Goal: Transaction & Acquisition: Purchase product/service

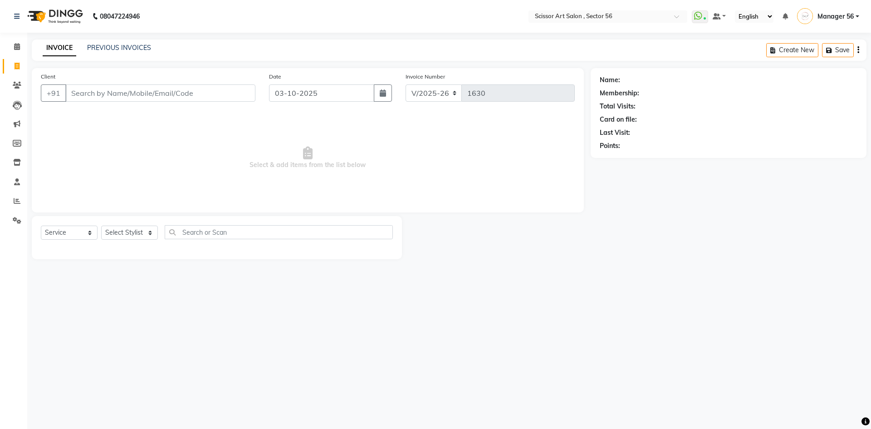
select select "6185"
select select "service"
type input "8588822055"
click at [232, 95] on span "Add Client" at bounding box center [232, 92] width 36 height 9
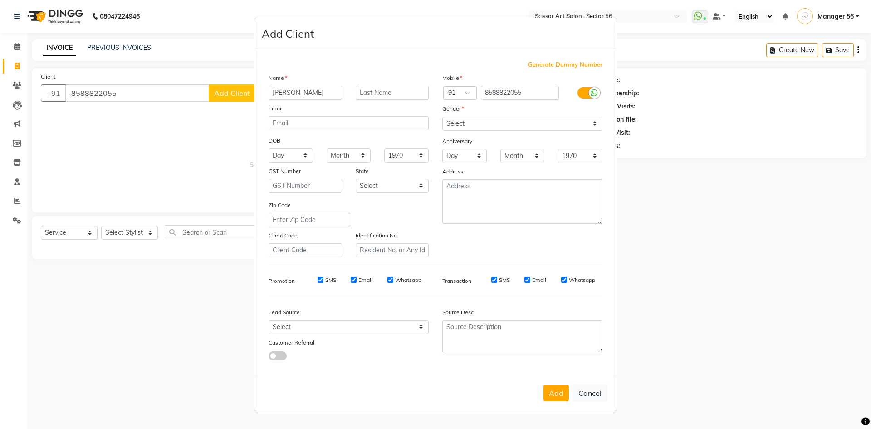
type input "[PERSON_NAME]"
click at [461, 125] on select "Select [DEMOGRAPHIC_DATA] [DEMOGRAPHIC_DATA] Other Prefer Not To Say" at bounding box center [522, 124] width 160 height 14
select select "[DEMOGRAPHIC_DATA]"
click at [442, 117] on select "Select [DEMOGRAPHIC_DATA] [DEMOGRAPHIC_DATA] Other Prefer Not To Say" at bounding box center [522, 124] width 160 height 14
click at [562, 393] on button "Add" at bounding box center [556, 393] width 25 height 16
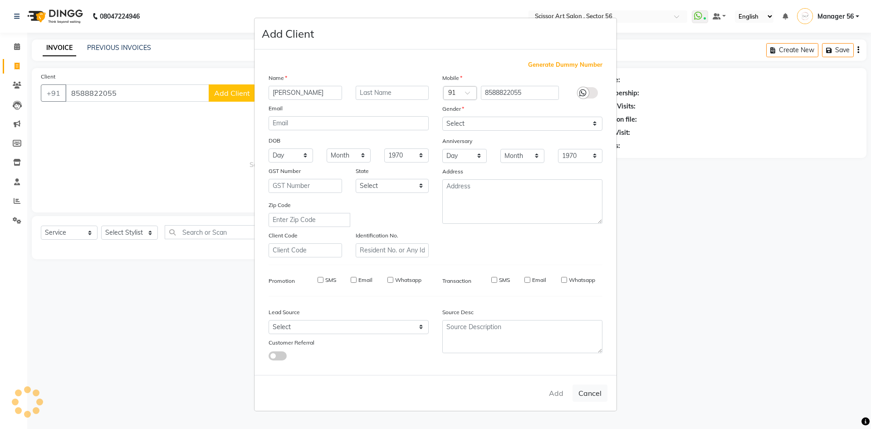
select select
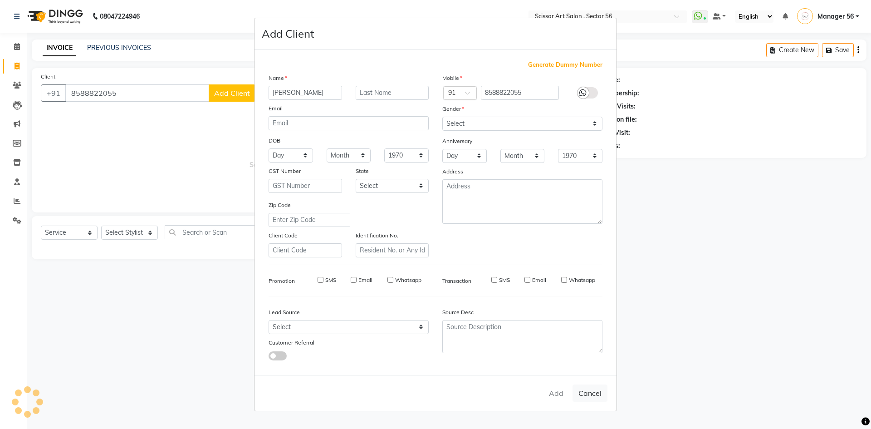
select select
checkbox input "false"
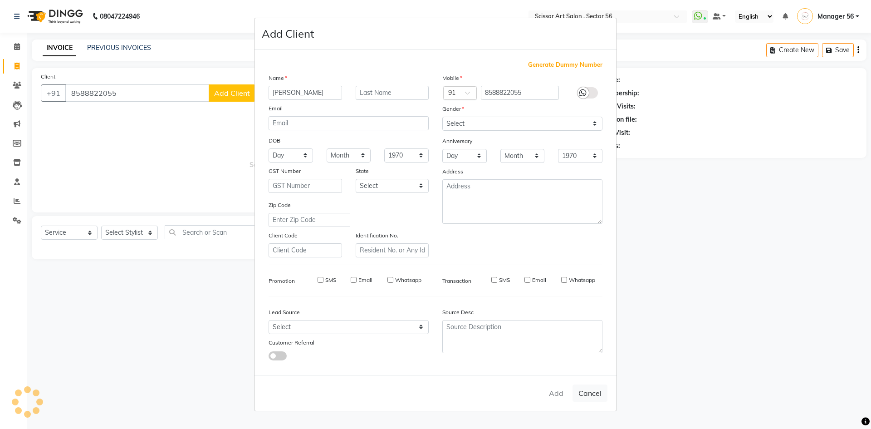
checkbox input "false"
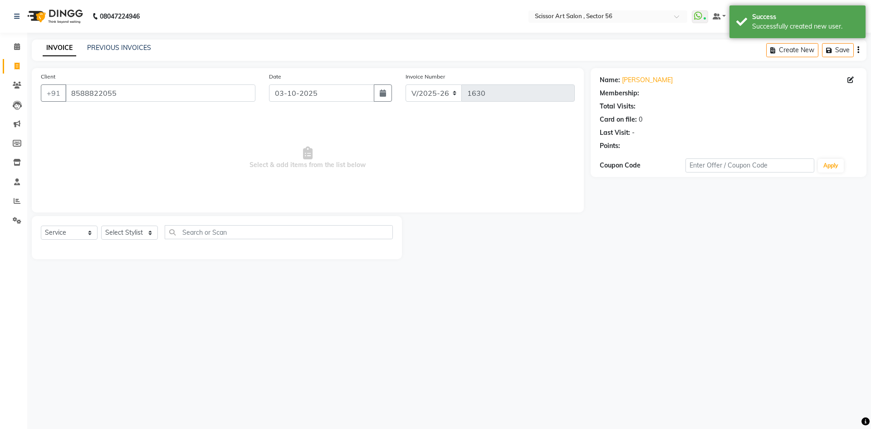
select select "1: Object"
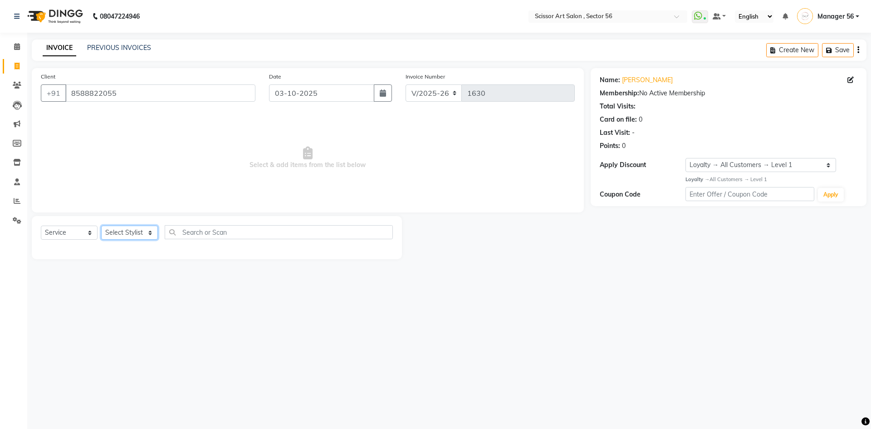
click at [133, 232] on select "Select Stylist Anees DEV DAS Kiran Manager 56 [PERSON_NAME] [PERSON_NAME] Raano…" at bounding box center [129, 233] width 57 height 14
click at [101, 226] on select "Select Stylist Anees DEV DAS Kiran Manager 56 [PERSON_NAME] [PERSON_NAME] Raano…" at bounding box center [129, 233] width 57 height 14
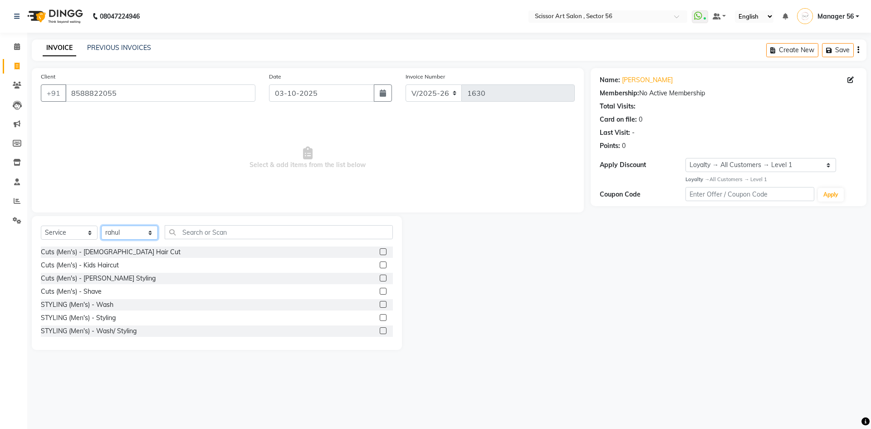
click at [120, 236] on select "Select Stylist Anees DEV DAS Kiran Manager 56 [PERSON_NAME] [PERSON_NAME] Raano…" at bounding box center [129, 233] width 57 height 14
select select "87827"
click at [101, 226] on select "Select Stylist Anees DEV DAS Kiran Manager 56 [PERSON_NAME] [PERSON_NAME] Raano…" at bounding box center [129, 233] width 57 height 14
click at [216, 229] on input "text" at bounding box center [279, 232] width 228 height 14
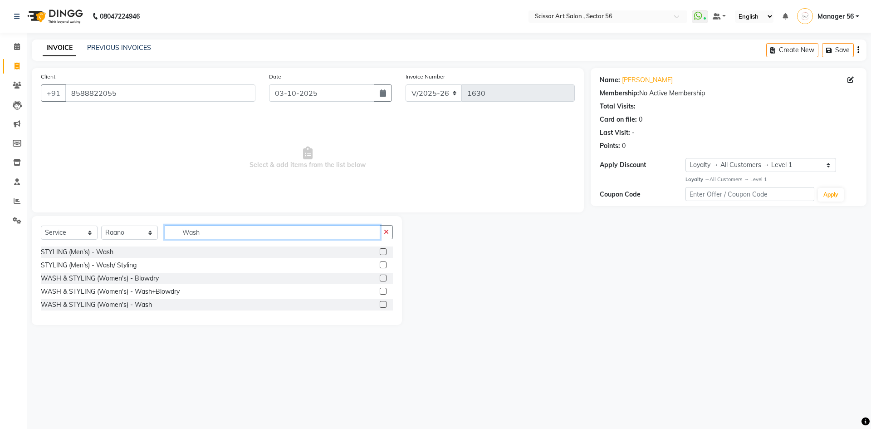
type input "Wash"
click at [385, 265] on label at bounding box center [383, 264] width 7 height 7
click at [385, 265] on input "checkbox" at bounding box center [383, 265] width 6 height 6
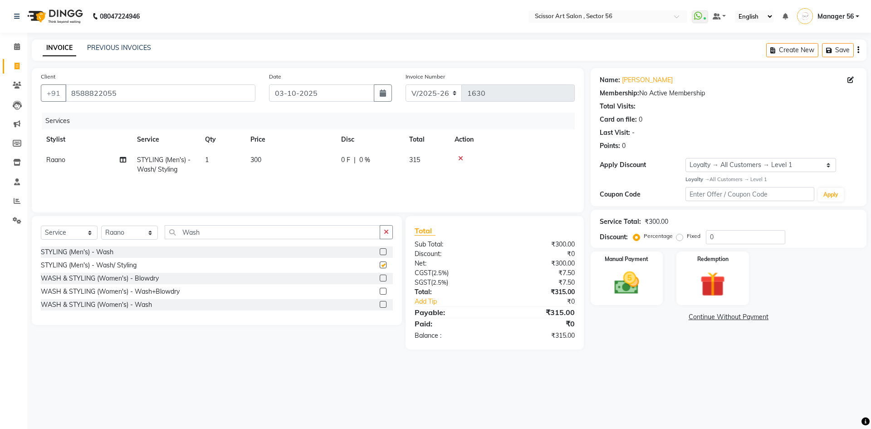
checkbox input "false"
click at [279, 158] on td "300" at bounding box center [290, 165] width 91 height 30
select select "87827"
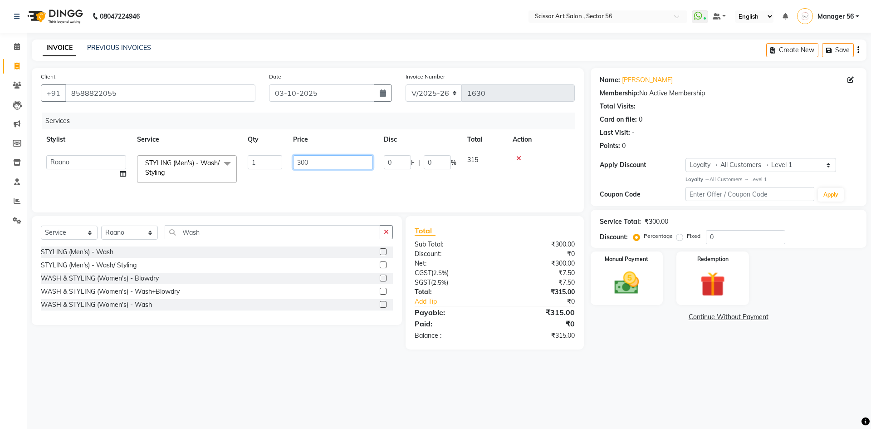
click at [301, 162] on input "300" at bounding box center [333, 162] width 80 height 14
type input "400"
click at [318, 350] on main "INVOICE PREVIOUS INVOICES Create New Save Client [PHONE_NUMBER] Date [DATE] Inv…" at bounding box center [449, 201] width 844 height 324
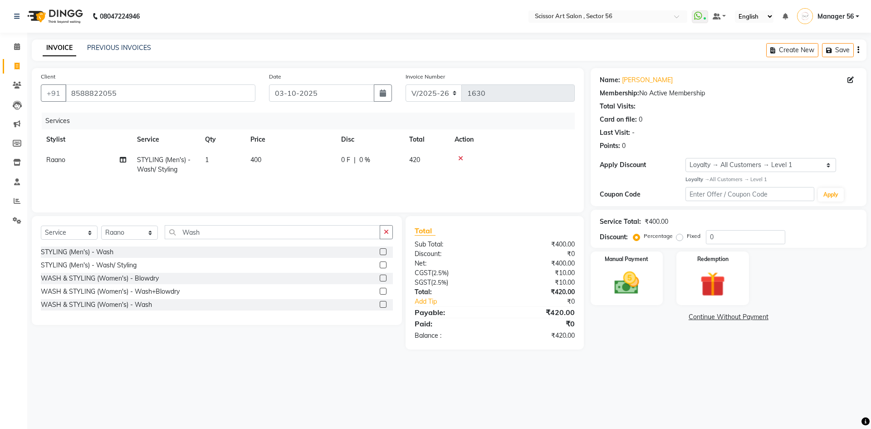
click at [687, 239] on label "Fixed" at bounding box center [694, 236] width 14 height 8
click at [680, 239] on input "Fixed" at bounding box center [681, 236] width 6 height 6
radio input "true"
click at [707, 236] on input "0" at bounding box center [745, 237] width 79 height 14
type input "20"
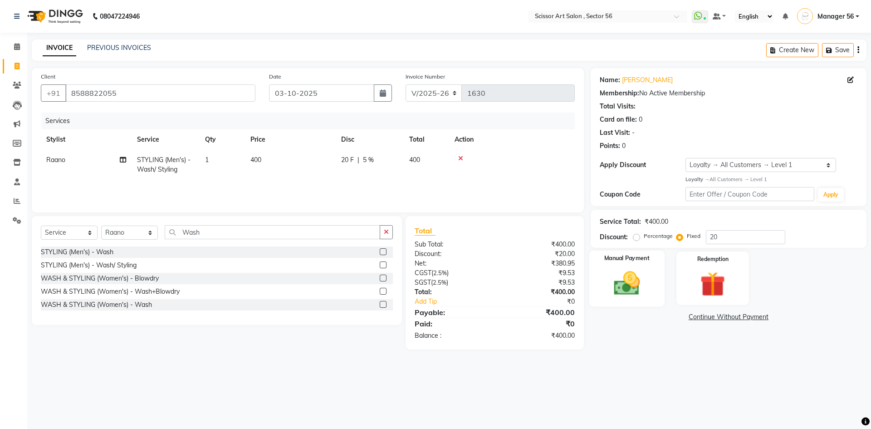
click at [628, 290] on img at bounding box center [627, 283] width 42 height 30
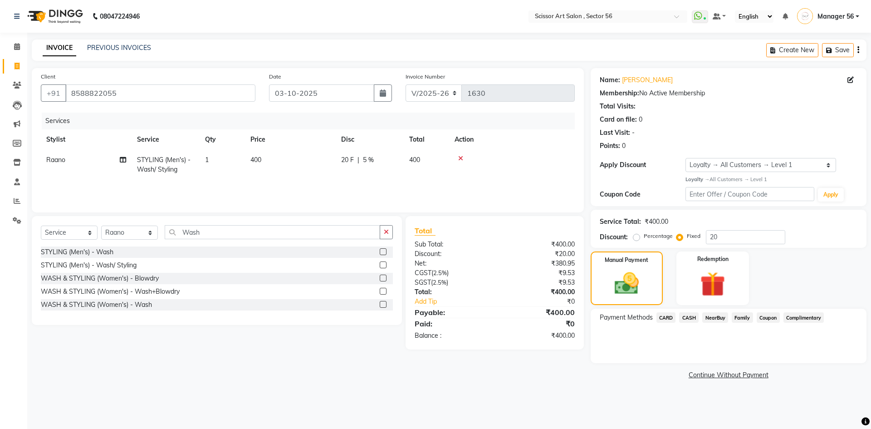
click at [692, 316] on span "CASH" at bounding box center [689, 317] width 20 height 10
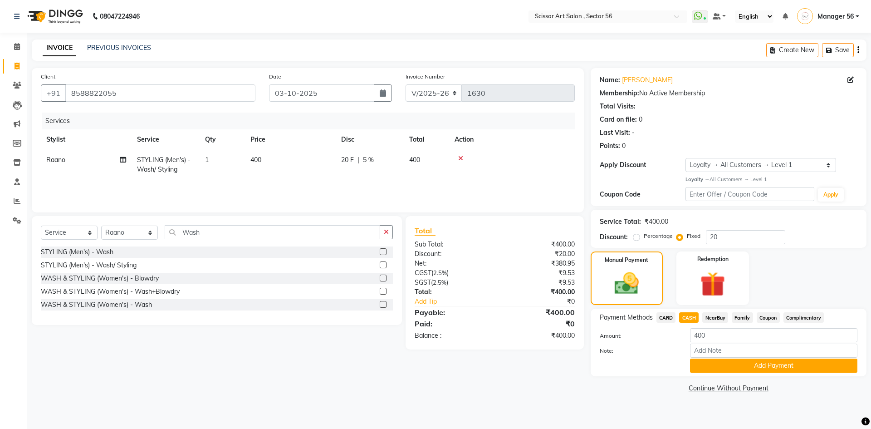
drag, startPoint x: 731, startPoint y: 367, endPoint x: 736, endPoint y: 375, distance: 9.8
click at [736, 373] on div "Payment Methods CARD CASH NearBuy Family Coupon Complimentary Amount: 400 Note:…" at bounding box center [729, 343] width 276 height 68
click at [710, 368] on button "Add Payment" at bounding box center [773, 365] width 167 height 14
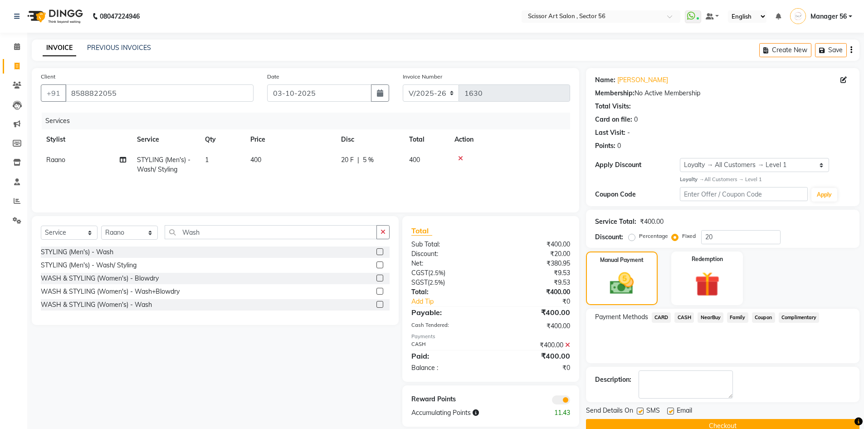
scroll to position [18, 0]
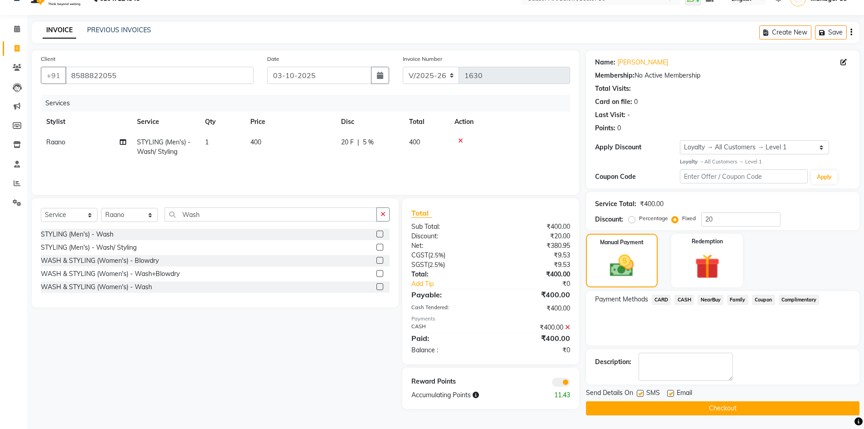
click at [735, 409] on button "Checkout" at bounding box center [723, 408] width 274 height 14
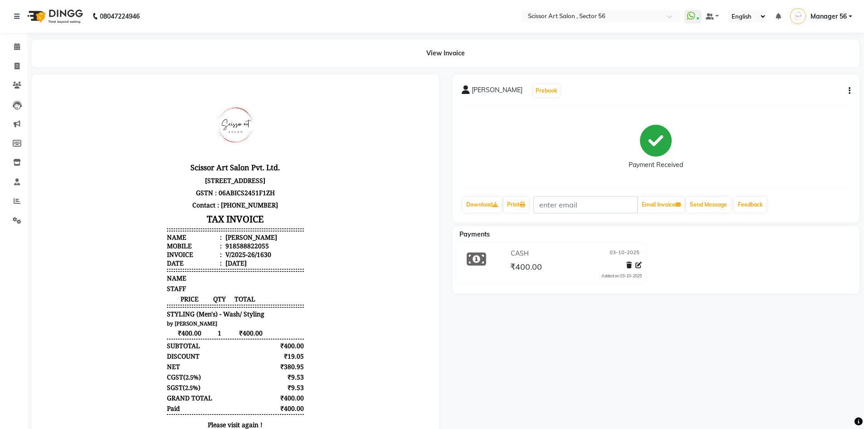
drag, startPoint x: 15, startPoint y: 69, endPoint x: 90, endPoint y: 48, distance: 78.2
click at [90, 48] on div "View Invoice" at bounding box center [446, 53] width 828 height 28
click at [19, 68] on icon at bounding box center [17, 66] width 5 height 7
select select "service"
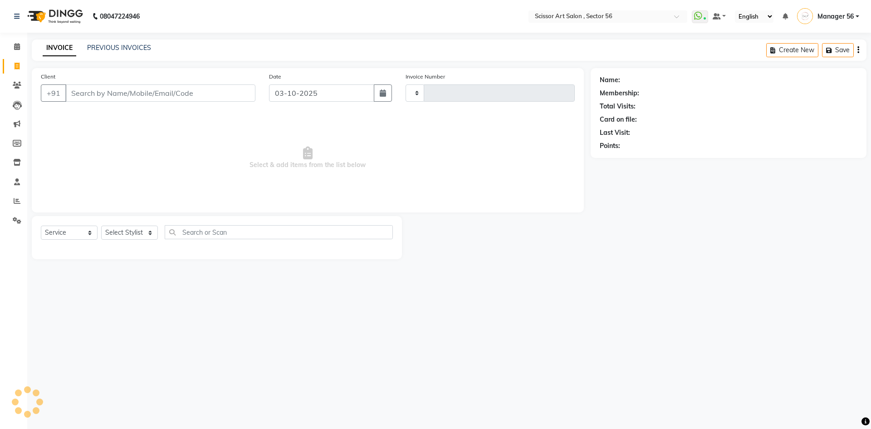
type input "1631"
select select "6185"
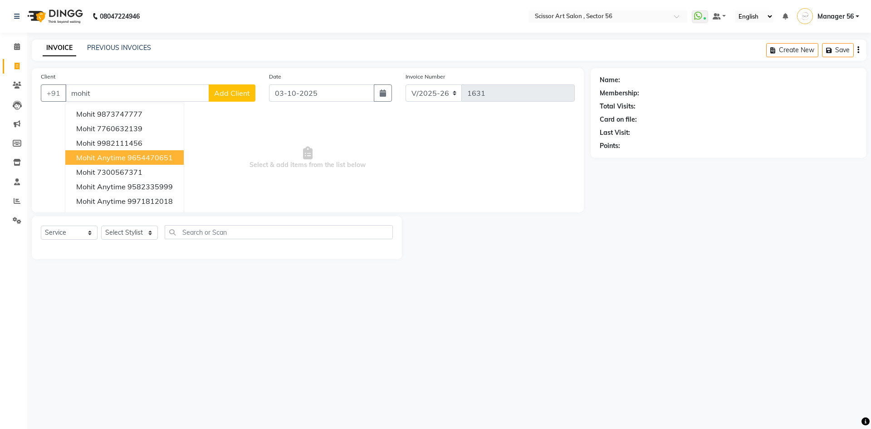
click at [245, 349] on div "08047224946 Select Location × Scissor Art Salon , Sector 56 WhatsApp Status ✕ S…" at bounding box center [435, 214] width 871 height 429
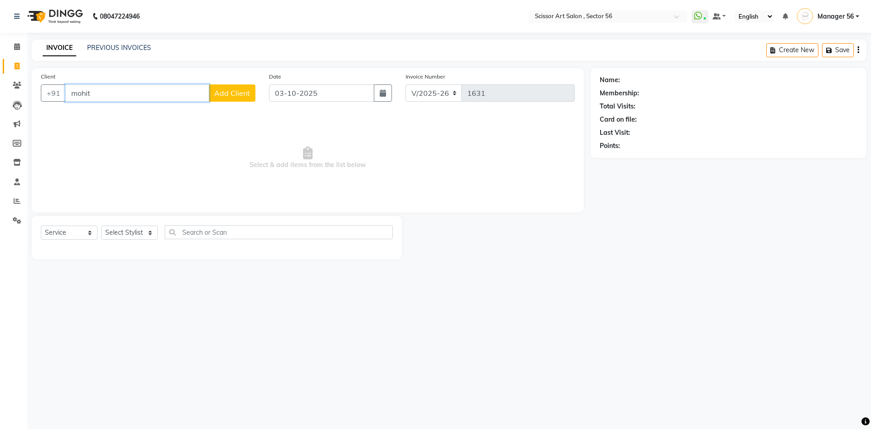
click at [143, 89] on input "mohit" at bounding box center [137, 92] width 144 height 17
type input "m"
click at [101, 113] on span "Mohit Anytime" at bounding box center [100, 113] width 49 height 9
type input "7078726527"
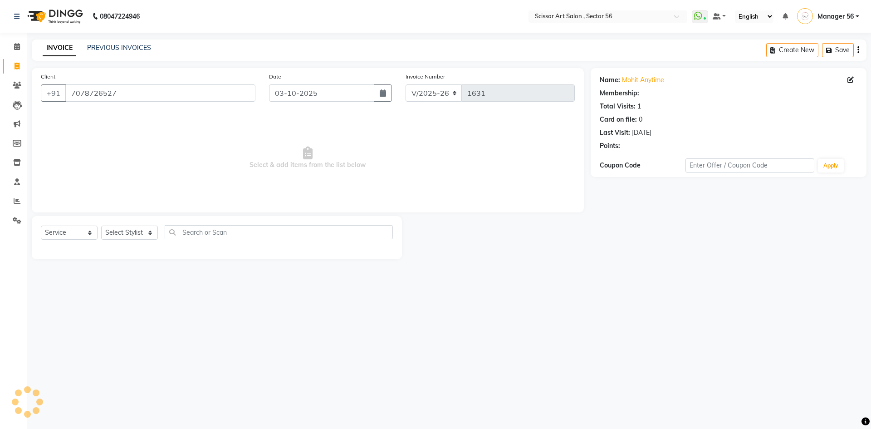
select select "1: Object"
click at [135, 232] on select "Select Stylist Anees DEV DAS Kiran Manager 56 [PERSON_NAME] [PERSON_NAME] Raano…" at bounding box center [129, 233] width 57 height 14
select select "76503"
click at [101, 226] on select "Select Stylist Anees DEV DAS Kiran Manager 56 [PERSON_NAME] [PERSON_NAME] Raano…" at bounding box center [129, 233] width 57 height 14
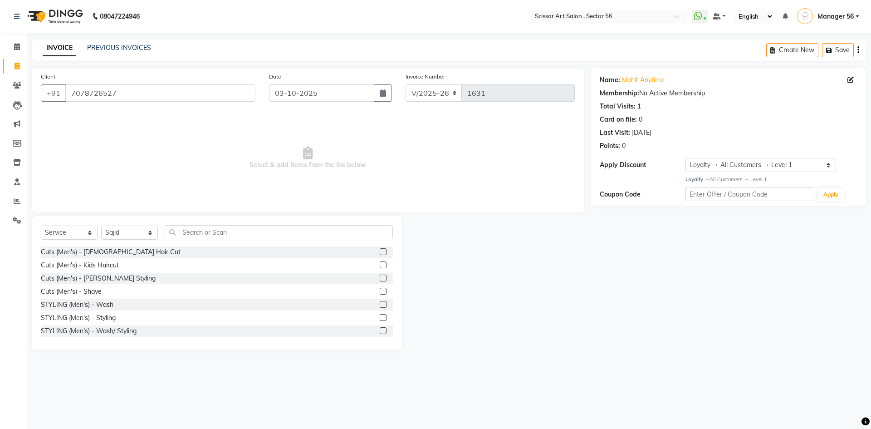
click at [380, 249] on label at bounding box center [383, 251] width 7 height 7
click at [380, 249] on input "checkbox" at bounding box center [383, 252] width 6 height 6
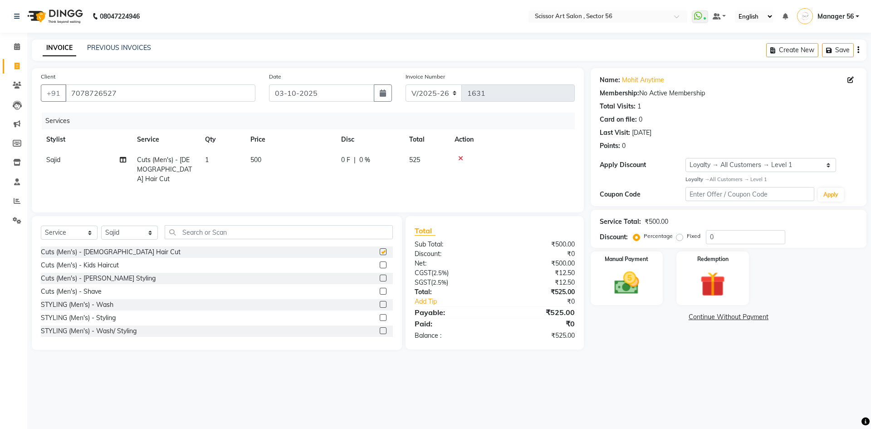
checkbox input "false"
click at [635, 278] on img at bounding box center [627, 283] width 42 height 30
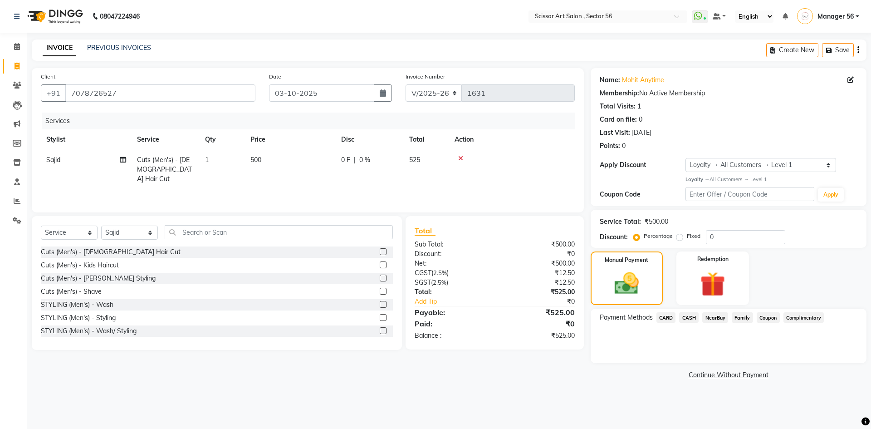
click at [766, 320] on span "Coupon" at bounding box center [768, 317] width 23 height 10
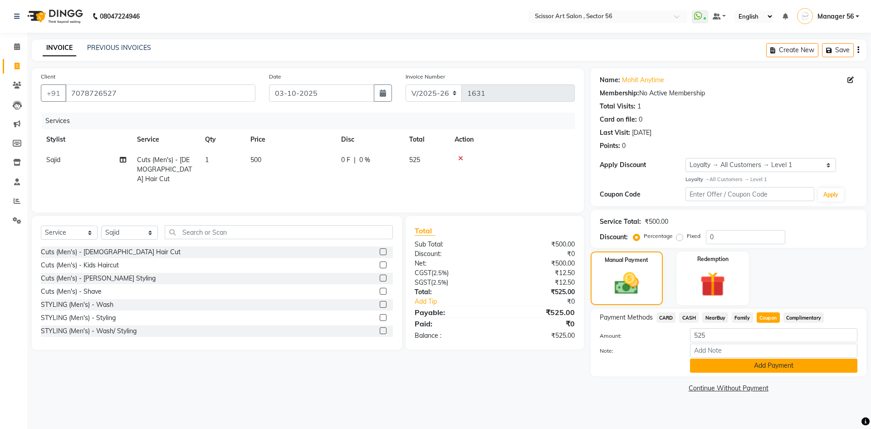
click at [769, 364] on button "Add Payment" at bounding box center [773, 365] width 167 height 14
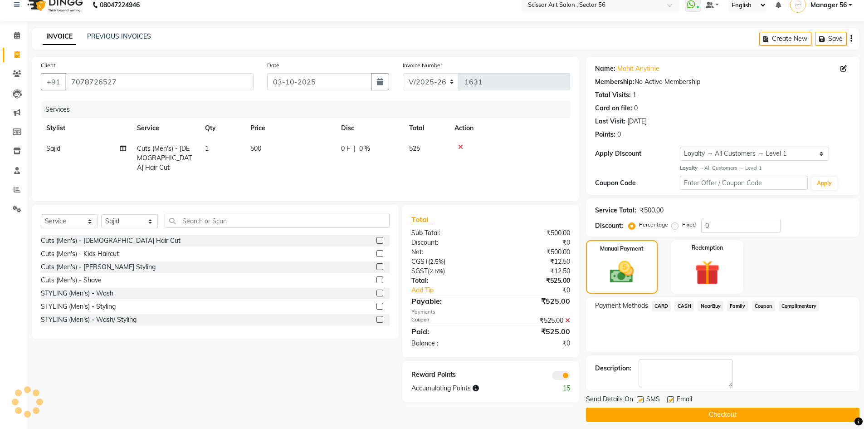
scroll to position [18, 0]
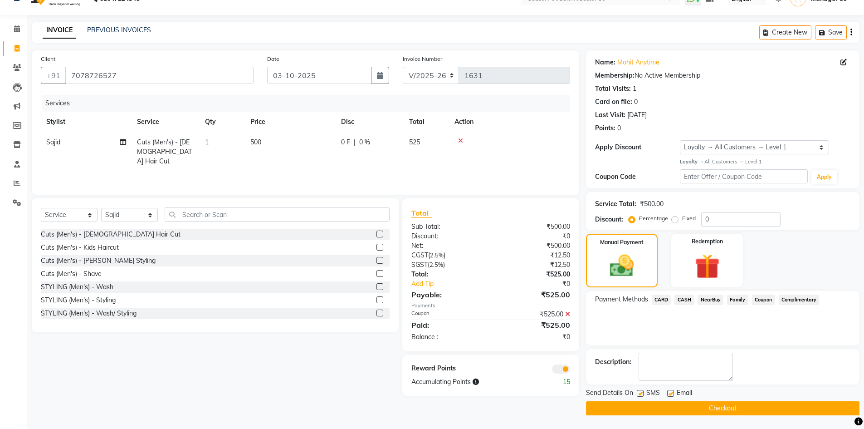
click at [561, 367] on span at bounding box center [561, 368] width 18 height 9
click at [570, 370] on input "checkbox" at bounding box center [570, 370] width 0 height 0
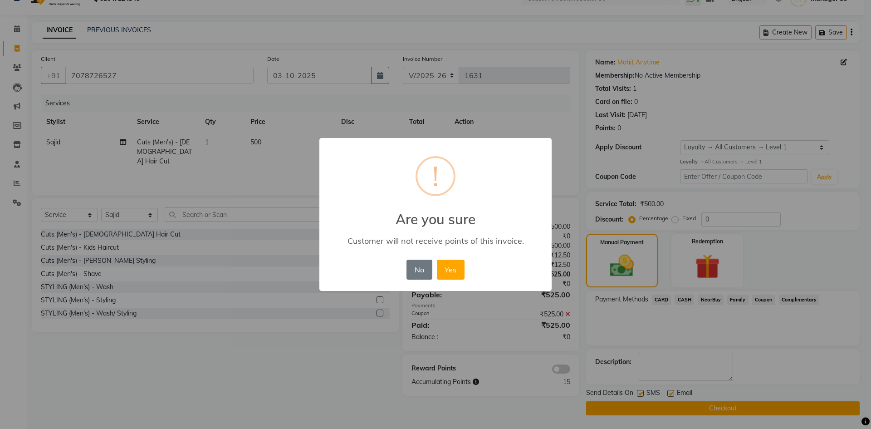
drag, startPoint x: 452, startPoint y: 275, endPoint x: 462, endPoint y: 277, distance: 10.8
click at [453, 275] on button "Yes" at bounding box center [451, 270] width 28 height 20
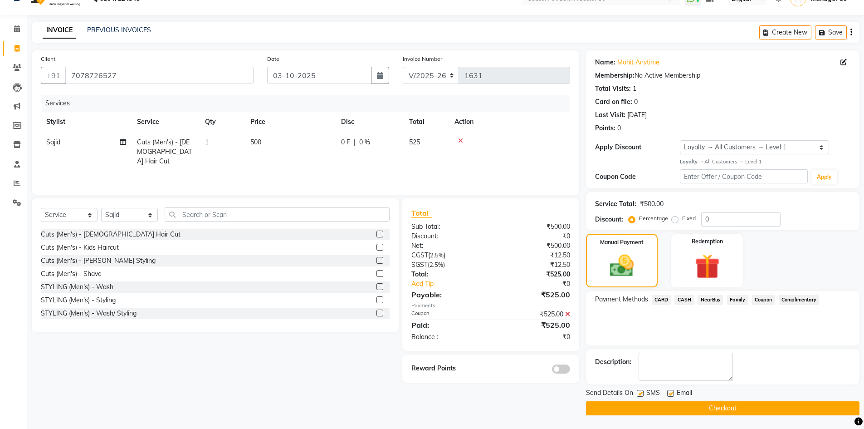
click at [687, 405] on button "Checkout" at bounding box center [723, 408] width 274 height 14
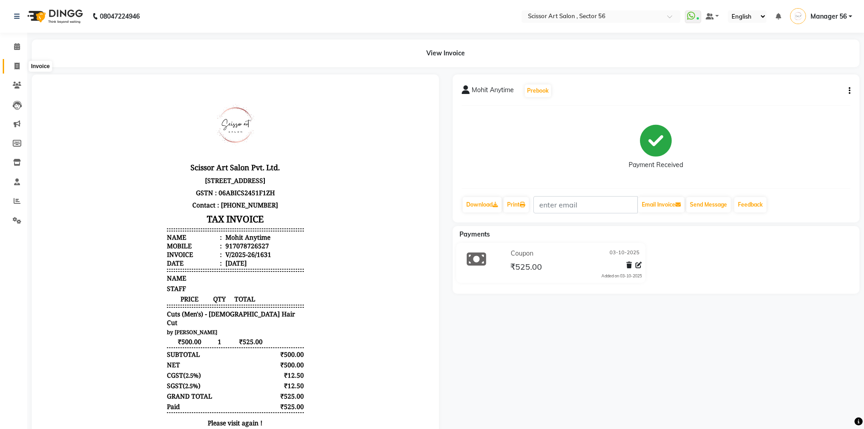
drag, startPoint x: 10, startPoint y: 65, endPoint x: 21, endPoint y: 69, distance: 11.6
click at [10, 65] on span at bounding box center [17, 66] width 16 height 10
select select "service"
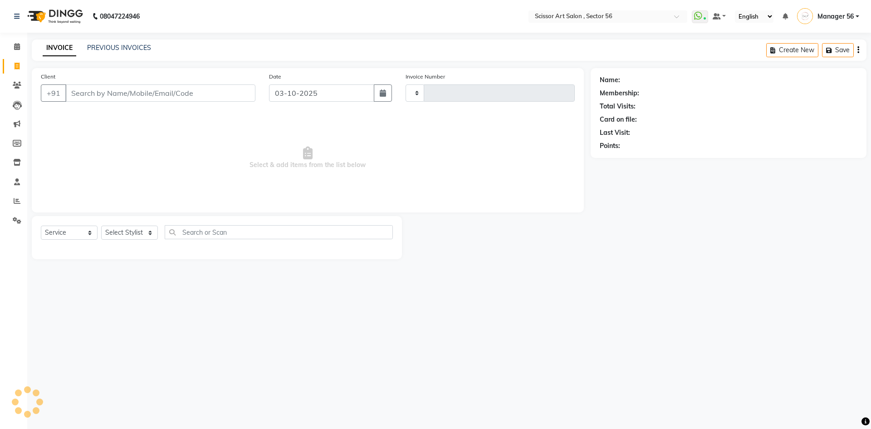
click at [107, 240] on div "Select Service Product Membership Package Voucher Prepaid Gift Card Select Styl…" at bounding box center [217, 235] width 352 height 21
click at [110, 236] on select "Select Stylist" at bounding box center [129, 233] width 57 height 14
click at [110, 239] on select "Select Stylist" at bounding box center [129, 233] width 57 height 14
click at [110, 231] on select "Select Stylist" at bounding box center [129, 233] width 57 height 14
type input "1632"
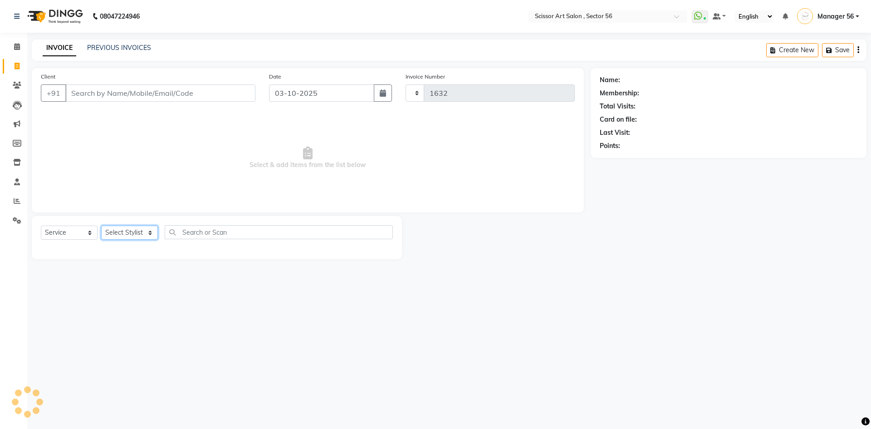
select select "6185"
drag, startPoint x: 140, startPoint y: 323, endPoint x: 140, endPoint y: 315, distance: 7.7
click at [140, 323] on div "08047224946 Select Location × Scissor Art Salon , Sector 56 WhatsApp Status ✕ S…" at bounding box center [435, 214] width 871 height 429
click at [124, 231] on select "Select Stylist" at bounding box center [129, 233] width 57 height 14
select select "85435"
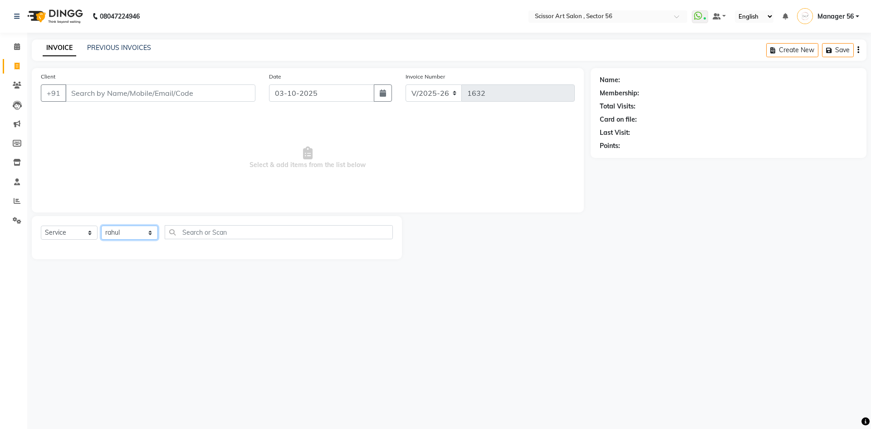
click at [101, 226] on select "Select Stylist Anees DEV DAS Kiran Manager 56 [PERSON_NAME] [PERSON_NAME] Raano…" at bounding box center [129, 233] width 57 height 14
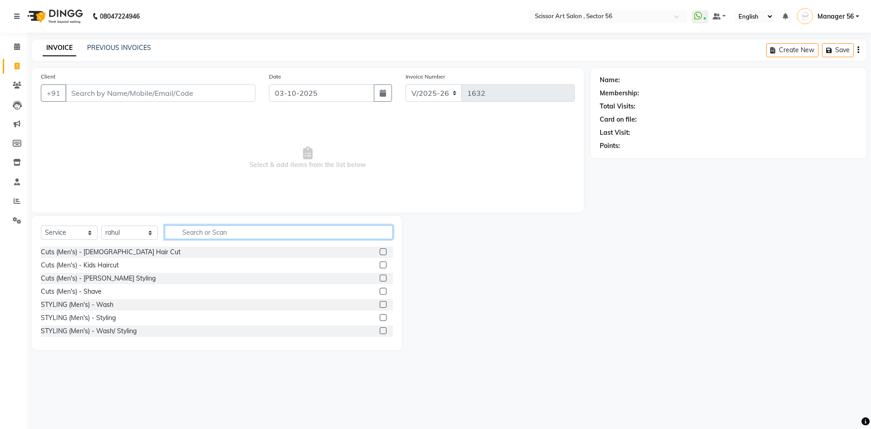
click at [184, 232] on input "text" at bounding box center [279, 232] width 228 height 14
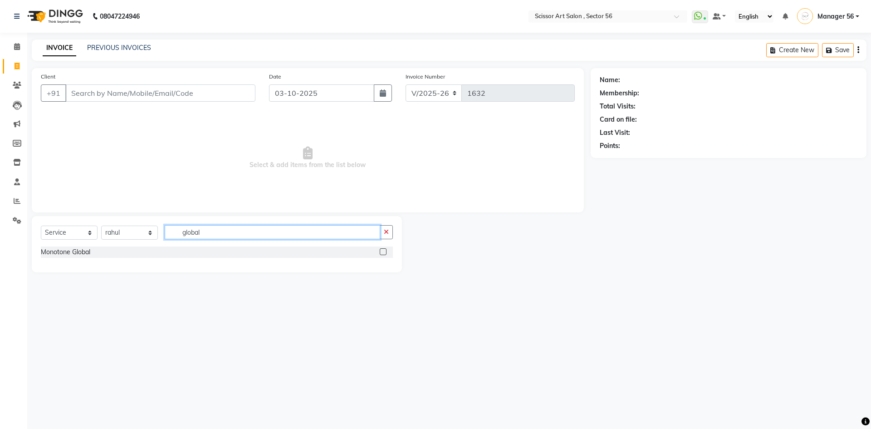
type input "global"
click at [381, 251] on label at bounding box center [383, 251] width 7 height 7
click at [381, 251] on input "checkbox" at bounding box center [383, 252] width 6 height 6
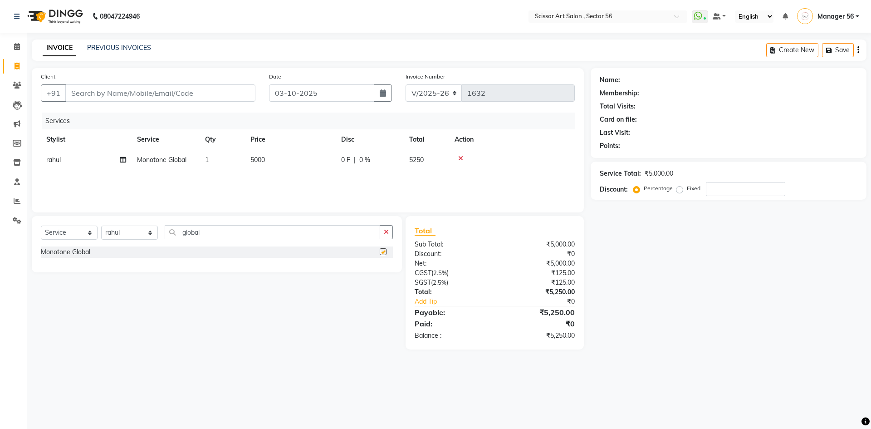
checkbox input "false"
click at [269, 156] on td "5000" at bounding box center [290, 160] width 91 height 20
select select "85435"
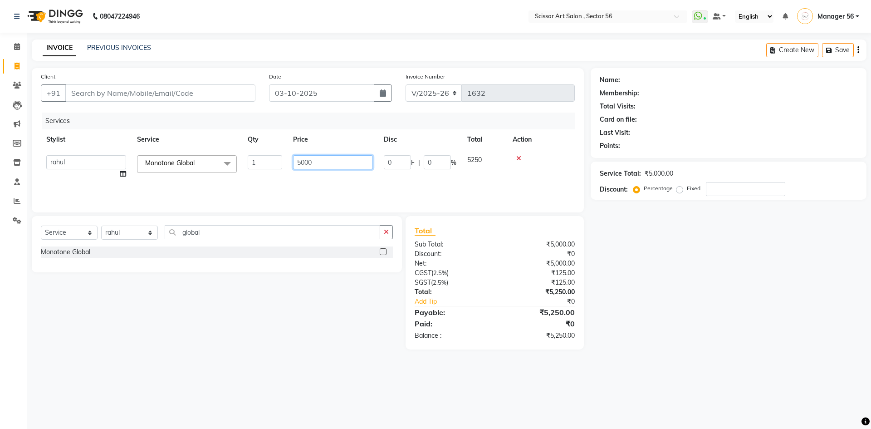
drag, startPoint x: 311, startPoint y: 165, endPoint x: 330, endPoint y: 164, distance: 19.1
click at [314, 164] on input "5000" at bounding box center [333, 162] width 80 height 14
type input "5"
type input "6000"
click at [657, 318] on div "Name: Membership: Total Visits: Card on file: Last Visit: Points: Service Total…" at bounding box center [732, 208] width 283 height 281
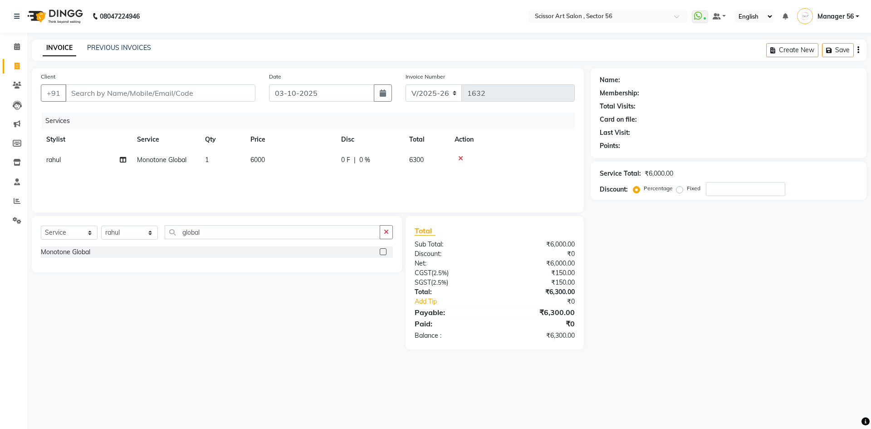
click at [687, 191] on label "Fixed" at bounding box center [694, 188] width 14 height 8
click at [681, 191] on input "Fixed" at bounding box center [681, 188] width 6 height 6
radio input "true"
click at [741, 193] on input "number" at bounding box center [745, 189] width 79 height 14
type input "300"
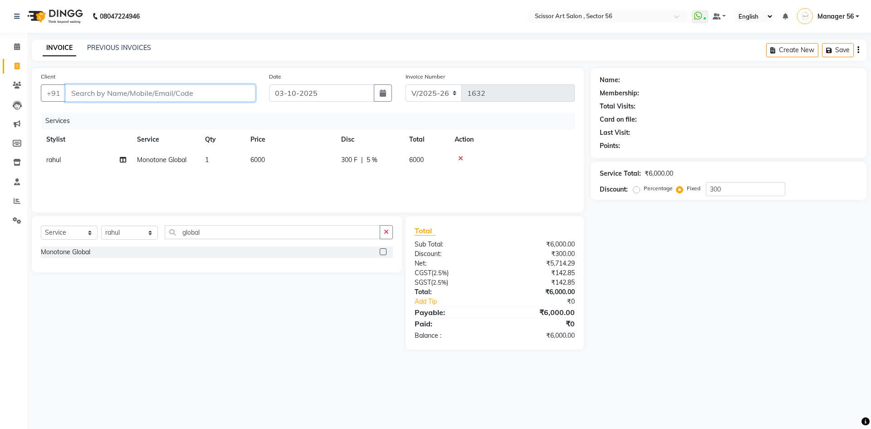
click at [143, 94] on input "Client" at bounding box center [160, 92] width 190 height 17
type input "9"
radio input "true"
type input "0"
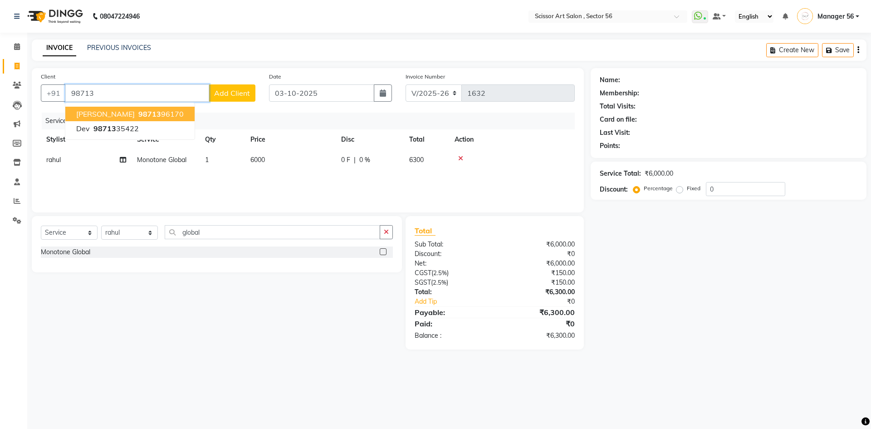
click at [138, 118] on span "98713" at bounding box center [149, 113] width 23 height 9
type input "9871396170"
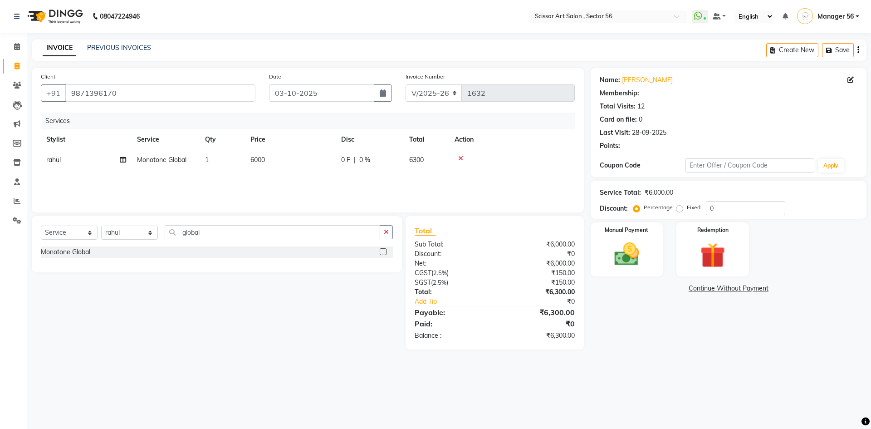
select select "1: Object"
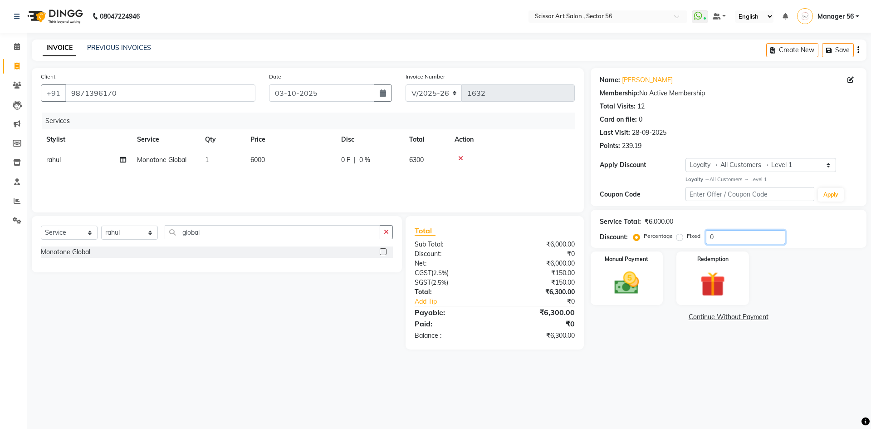
click at [728, 241] on input "0" at bounding box center [745, 237] width 79 height 14
type input "1"
drag, startPoint x: 678, startPoint y: 237, endPoint x: 687, endPoint y: 238, distance: 9.1
click at [687, 238] on label "Fixed" at bounding box center [694, 236] width 14 height 8
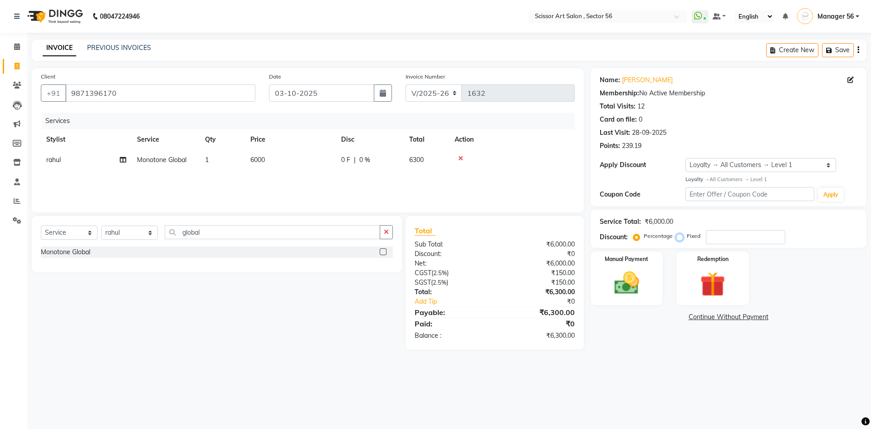
click at [681, 238] on input "Fixed" at bounding box center [681, 236] width 6 height 6
radio input "true"
click at [729, 238] on input "number" at bounding box center [745, 237] width 79 height 14
type input "300"
click at [641, 280] on img at bounding box center [627, 283] width 42 height 30
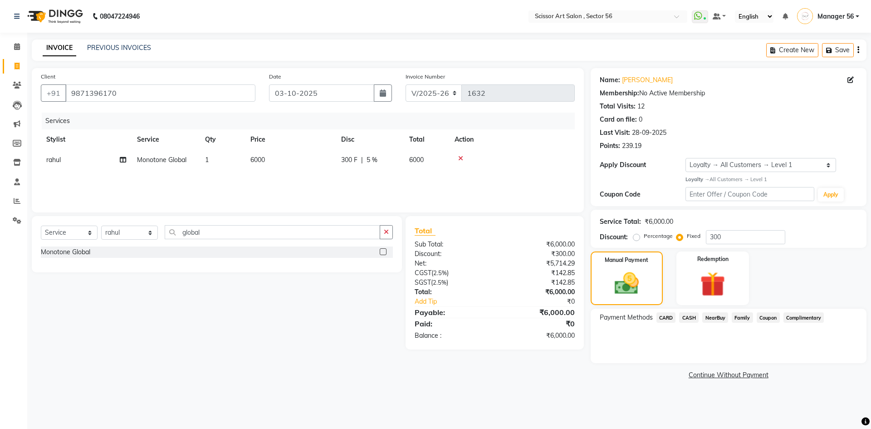
click at [686, 317] on span "CASH" at bounding box center [689, 317] width 20 height 10
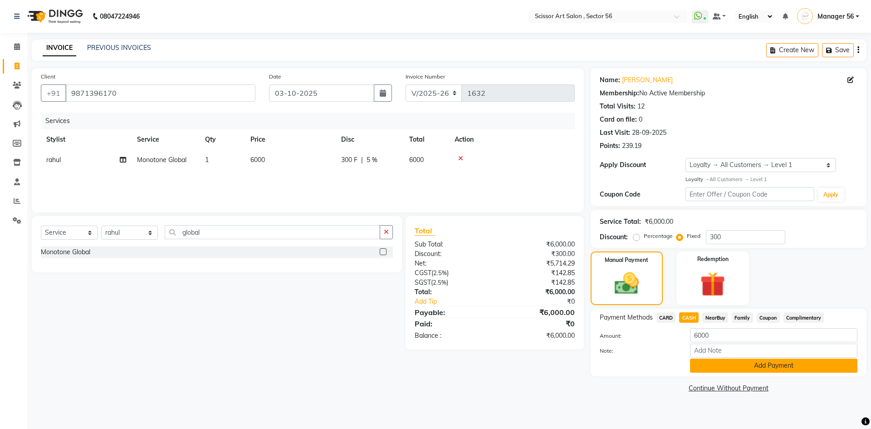
click at [714, 365] on button "Add Payment" at bounding box center [773, 365] width 167 height 14
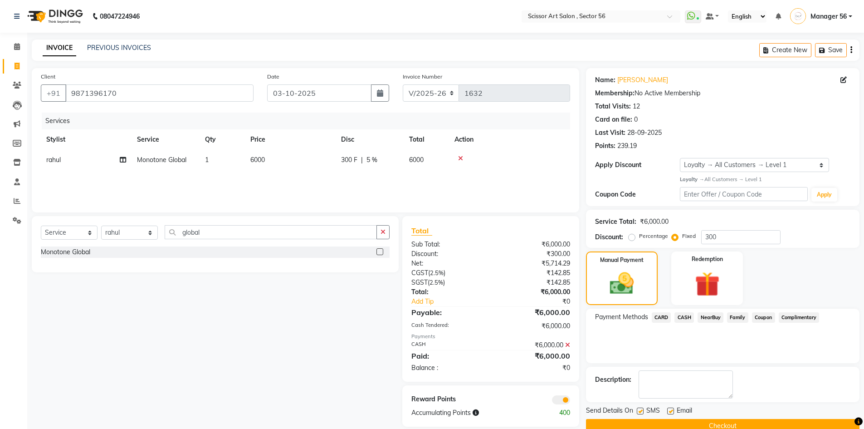
click at [564, 401] on span at bounding box center [561, 399] width 18 height 9
click at [570, 401] on input "checkbox" at bounding box center [570, 401] width 0 height 0
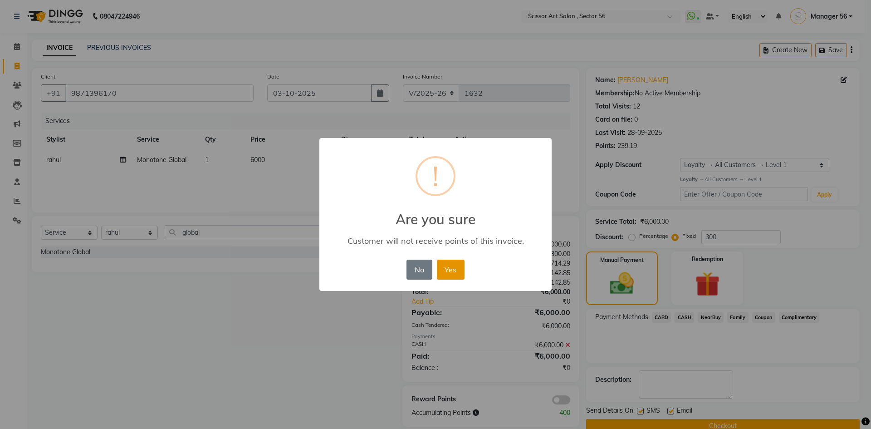
click at [448, 261] on button "Yes" at bounding box center [451, 270] width 28 height 20
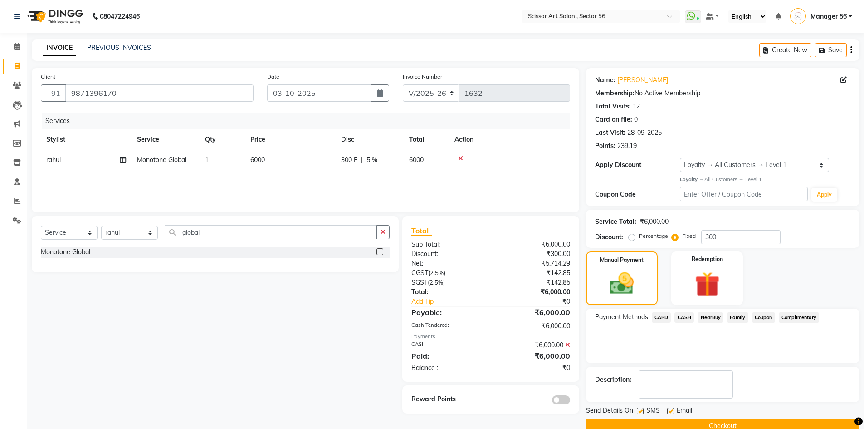
scroll to position [18, 0]
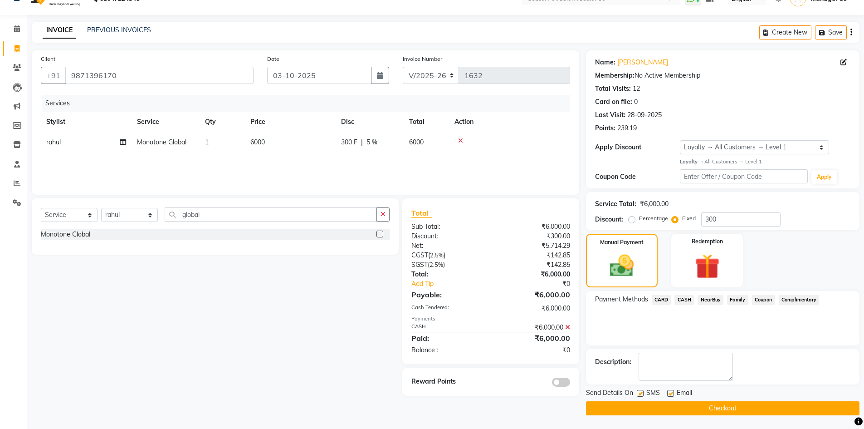
click at [663, 406] on button "Checkout" at bounding box center [723, 408] width 274 height 14
